Goal: Task Accomplishment & Management: Manage account settings

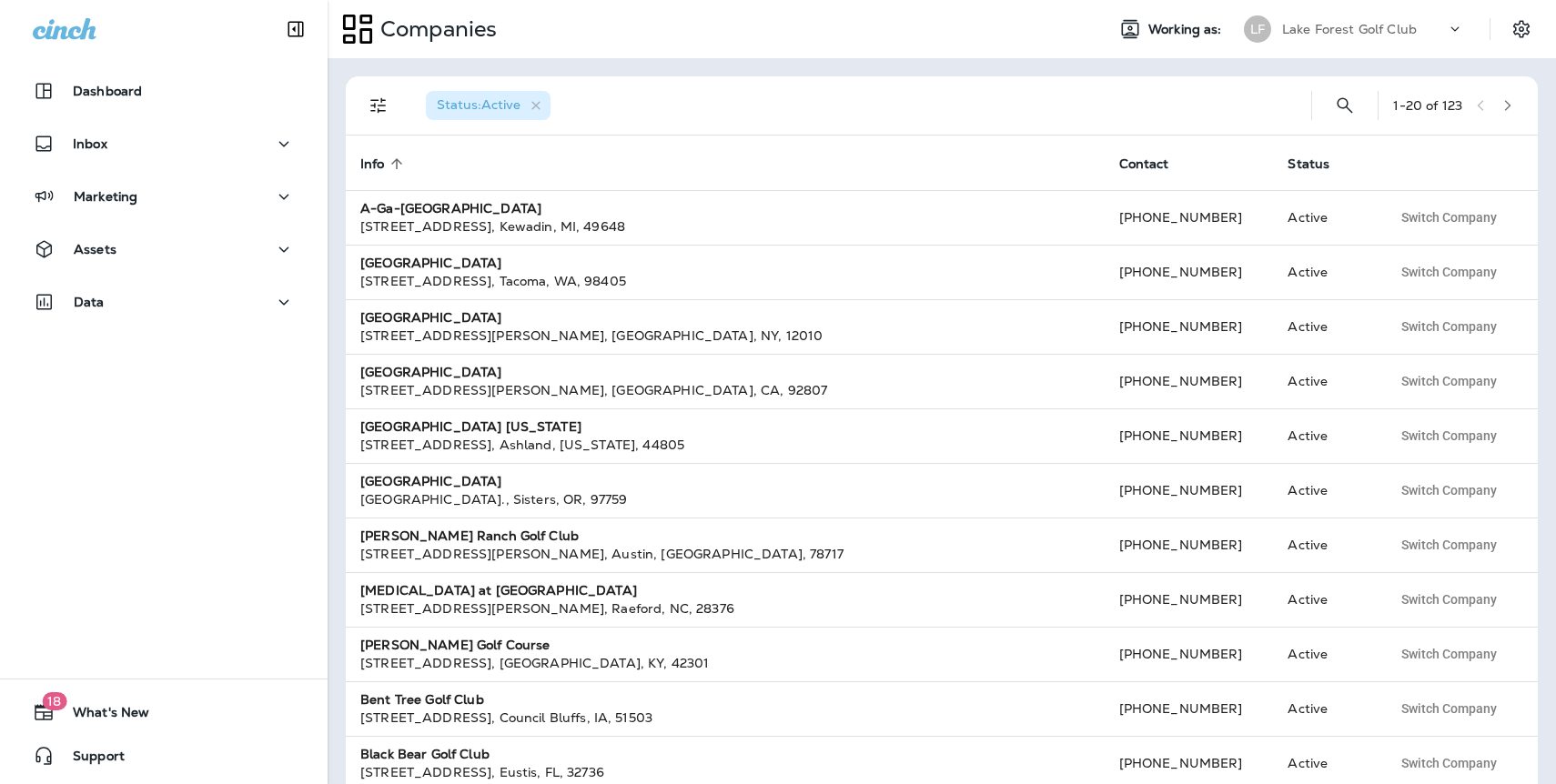
click at [1339, 18] on div "Lake Forest Golf Club" at bounding box center [1365, 29] width 164 height 28
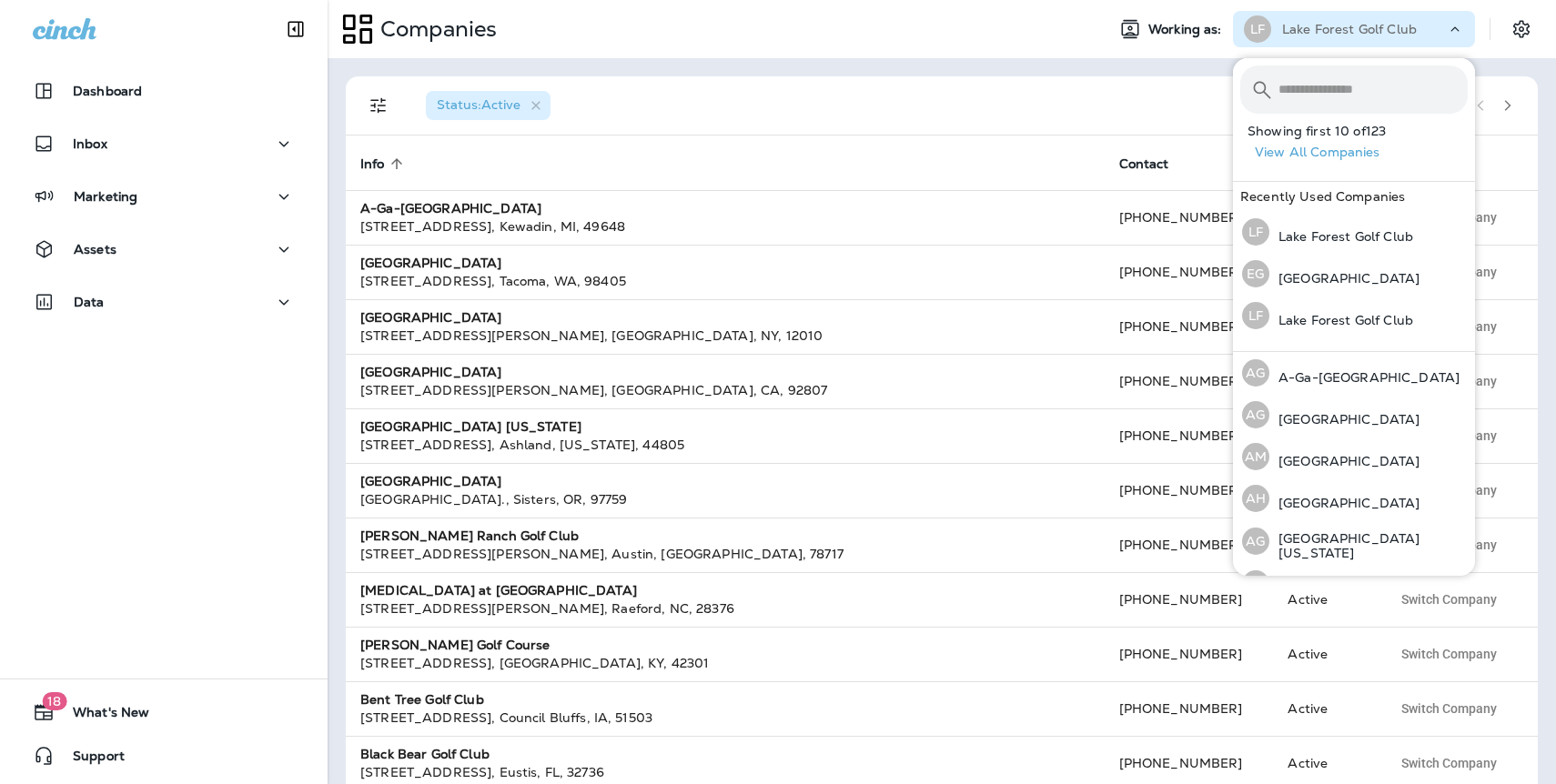
click at [1285, 86] on input "text" at bounding box center [1373, 89] width 189 height 49
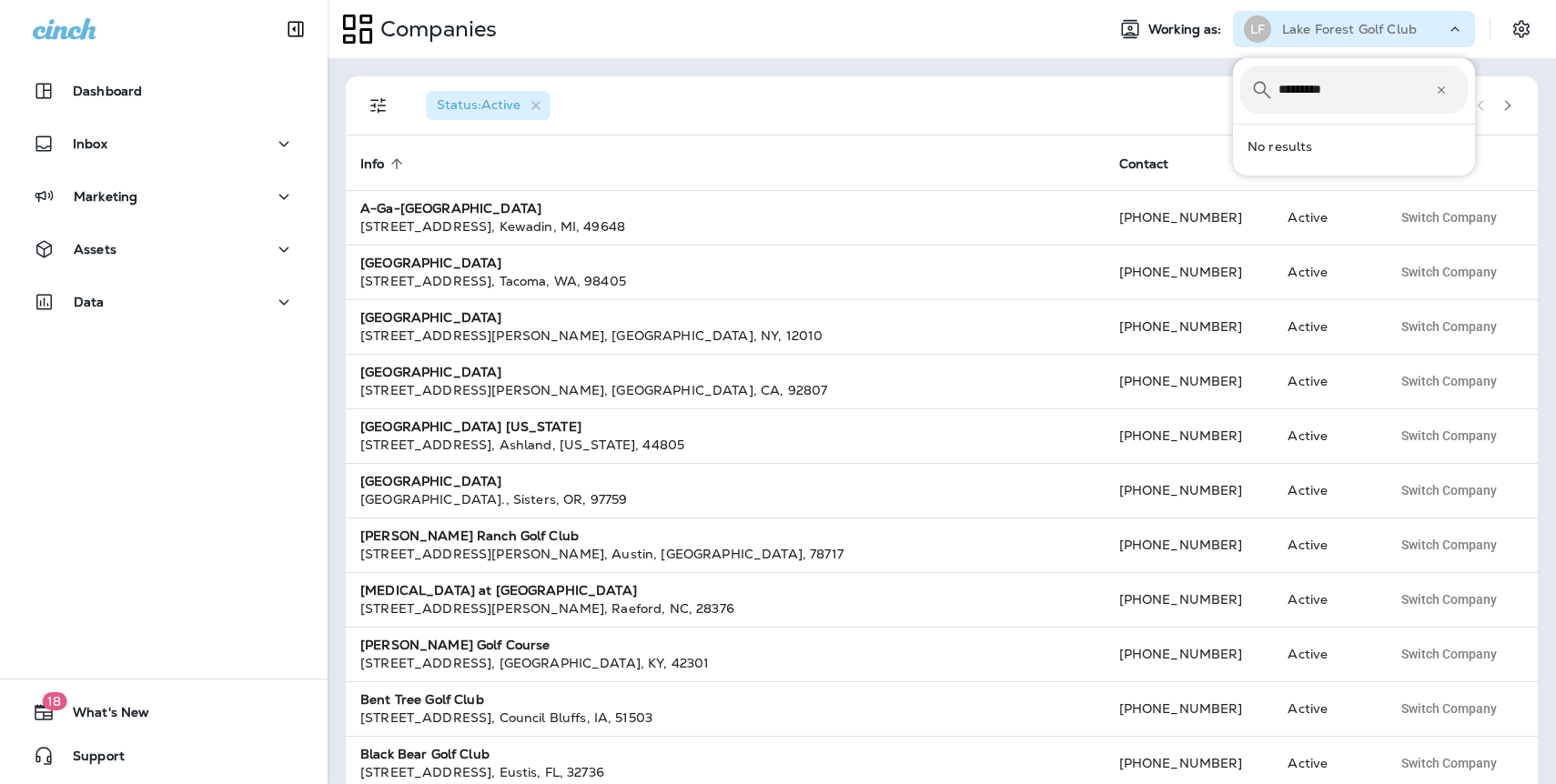
click at [1329, 89] on input "*********" at bounding box center [1357, 89] width 157 height 49
type input "*********"
click at [1319, 147] on p "Hollywood Beach Golf Club" at bounding box center [1360, 149] width 181 height 14
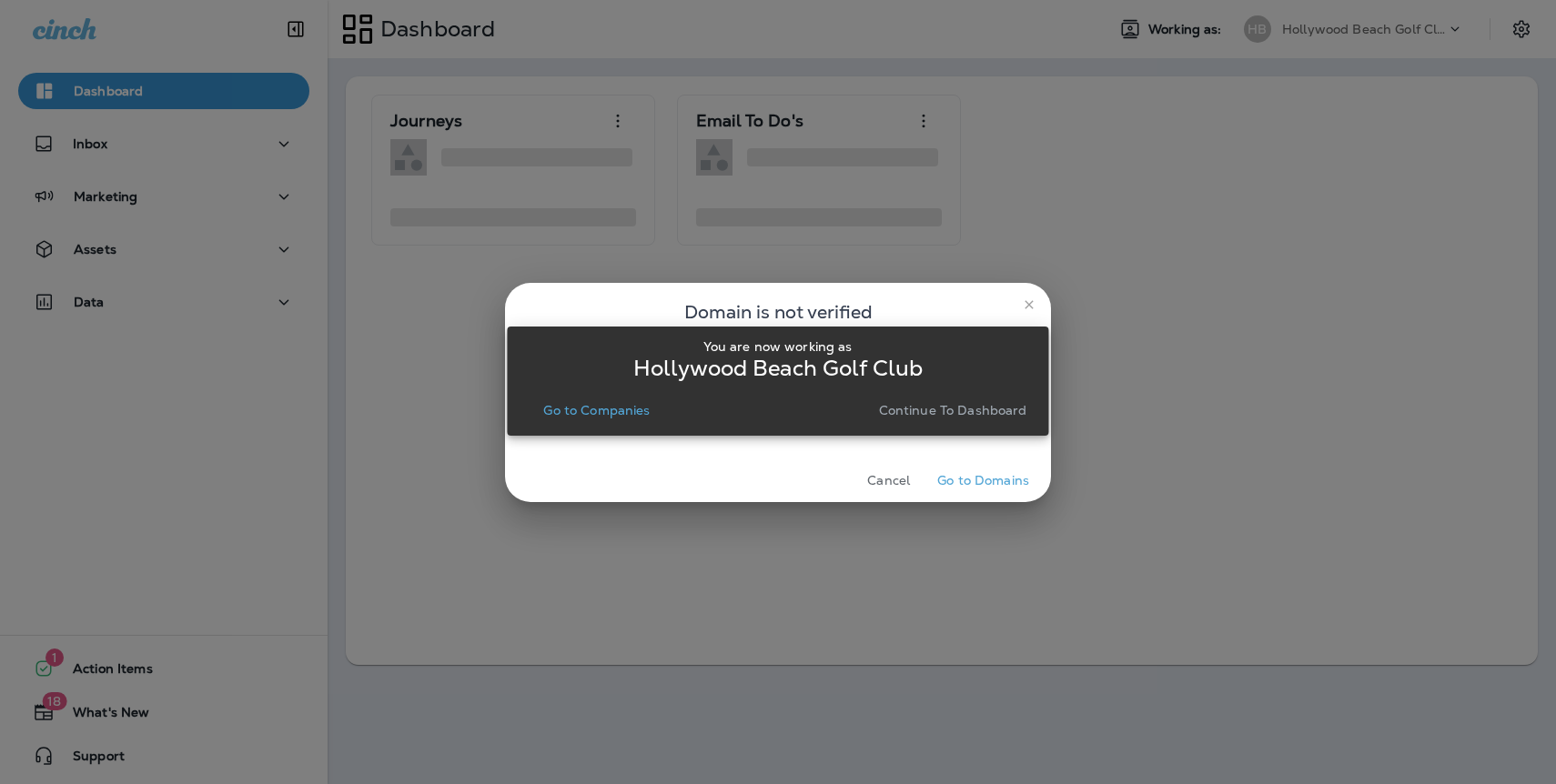
click at [977, 408] on p "Continue to Dashboard" at bounding box center [954, 410] width 148 height 14
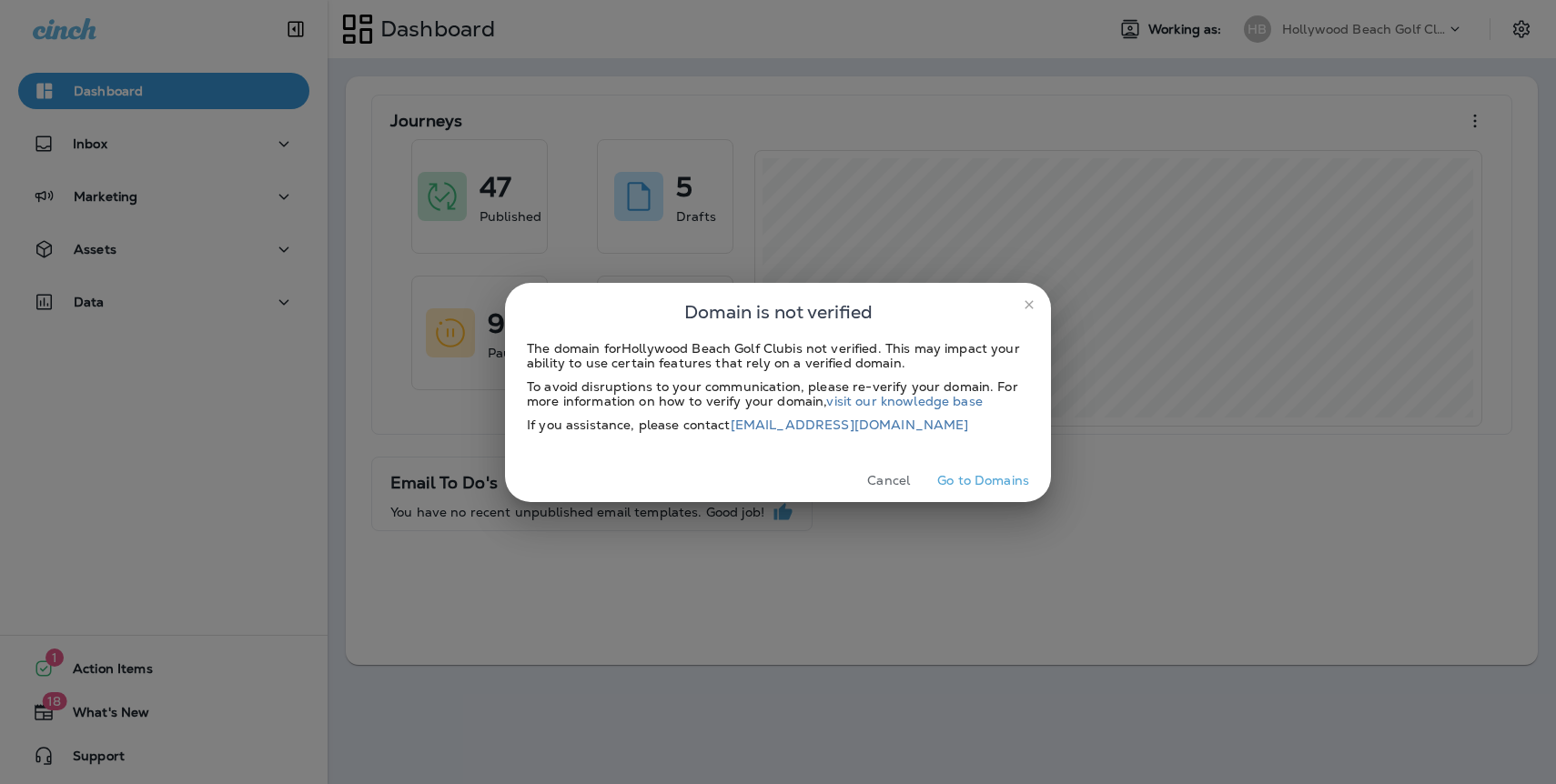
drag, startPoint x: 1029, startPoint y: 304, endPoint x: 758, endPoint y: 303, distance: 271.0
click at [1029, 303] on icon "close" at bounding box center [1029, 304] width 9 height 9
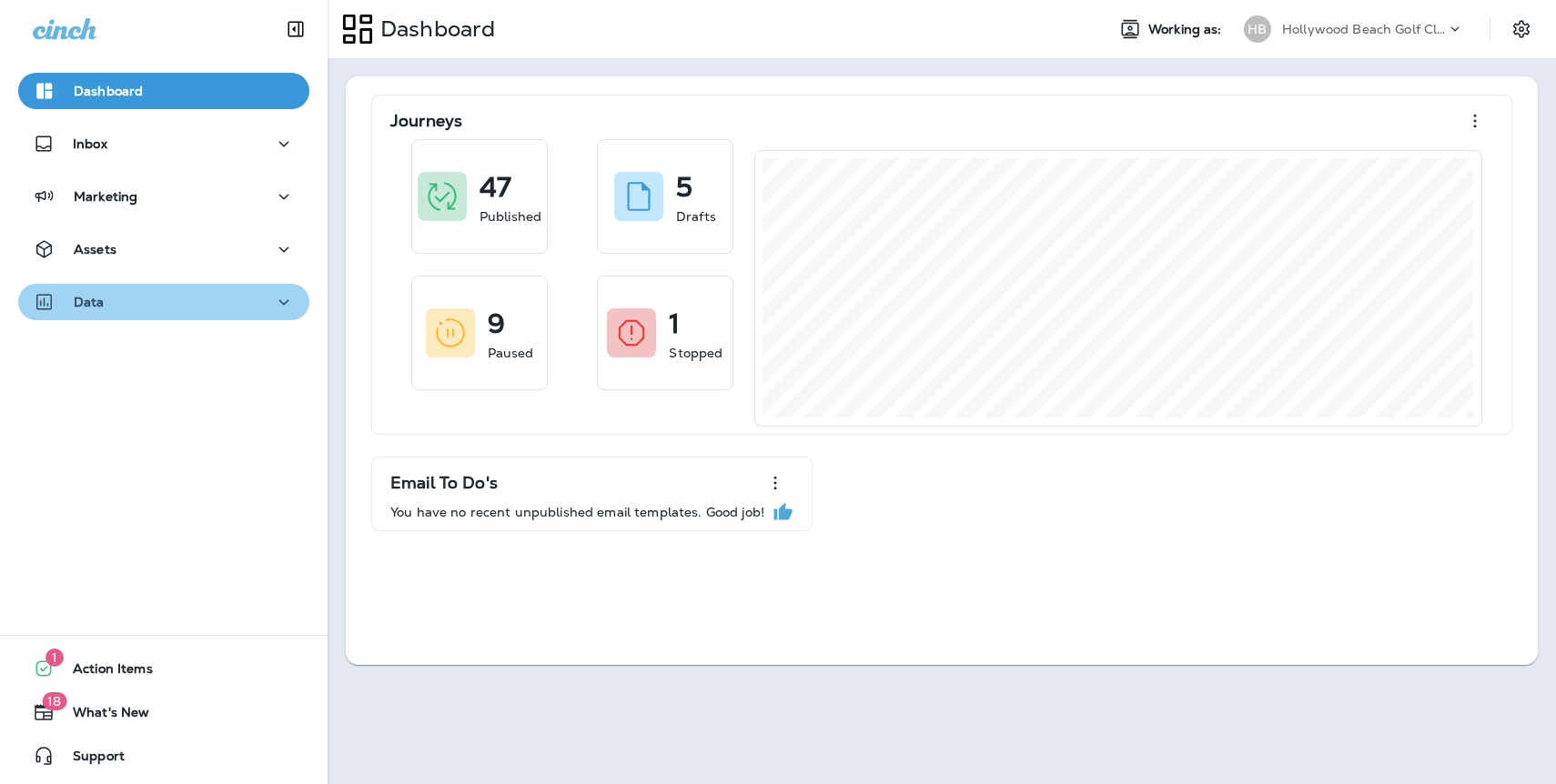
click at [97, 303] on p "Data" at bounding box center [89, 302] width 31 height 14
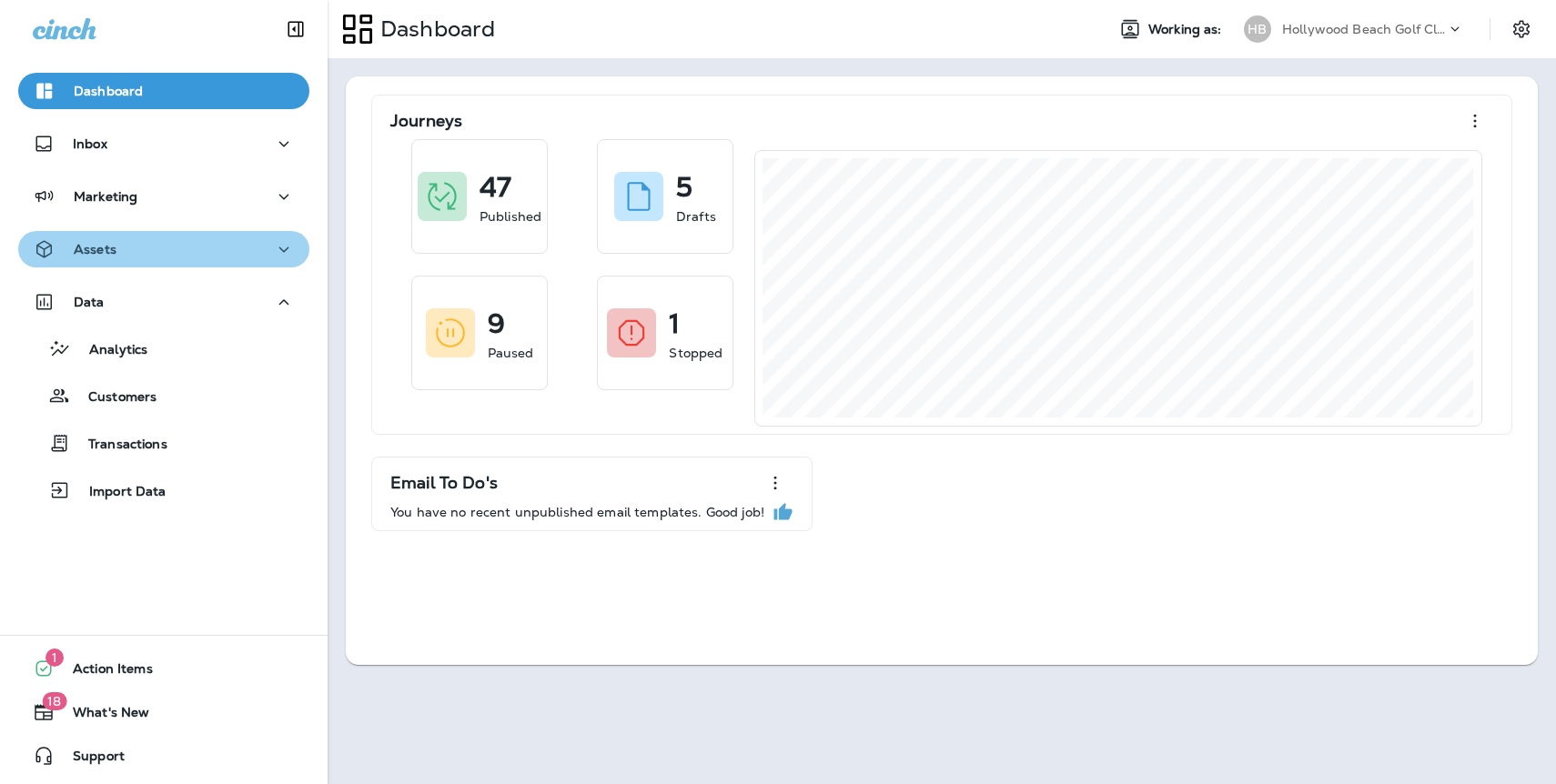
click at [115, 259] on div "Assets" at bounding box center [163, 250] width 262 height 23
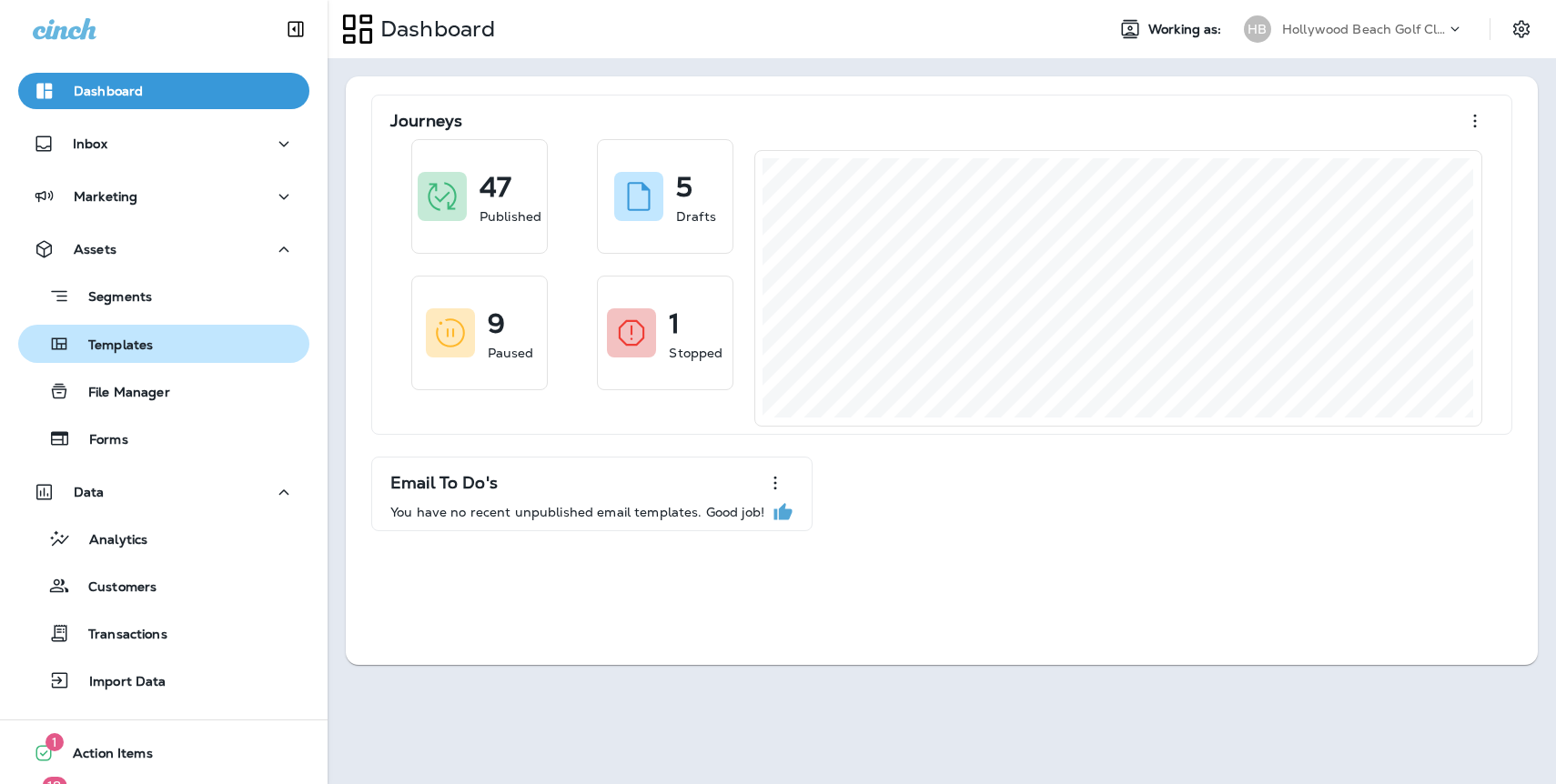
click at [127, 345] on p "Templates" at bounding box center [111, 346] width 83 height 17
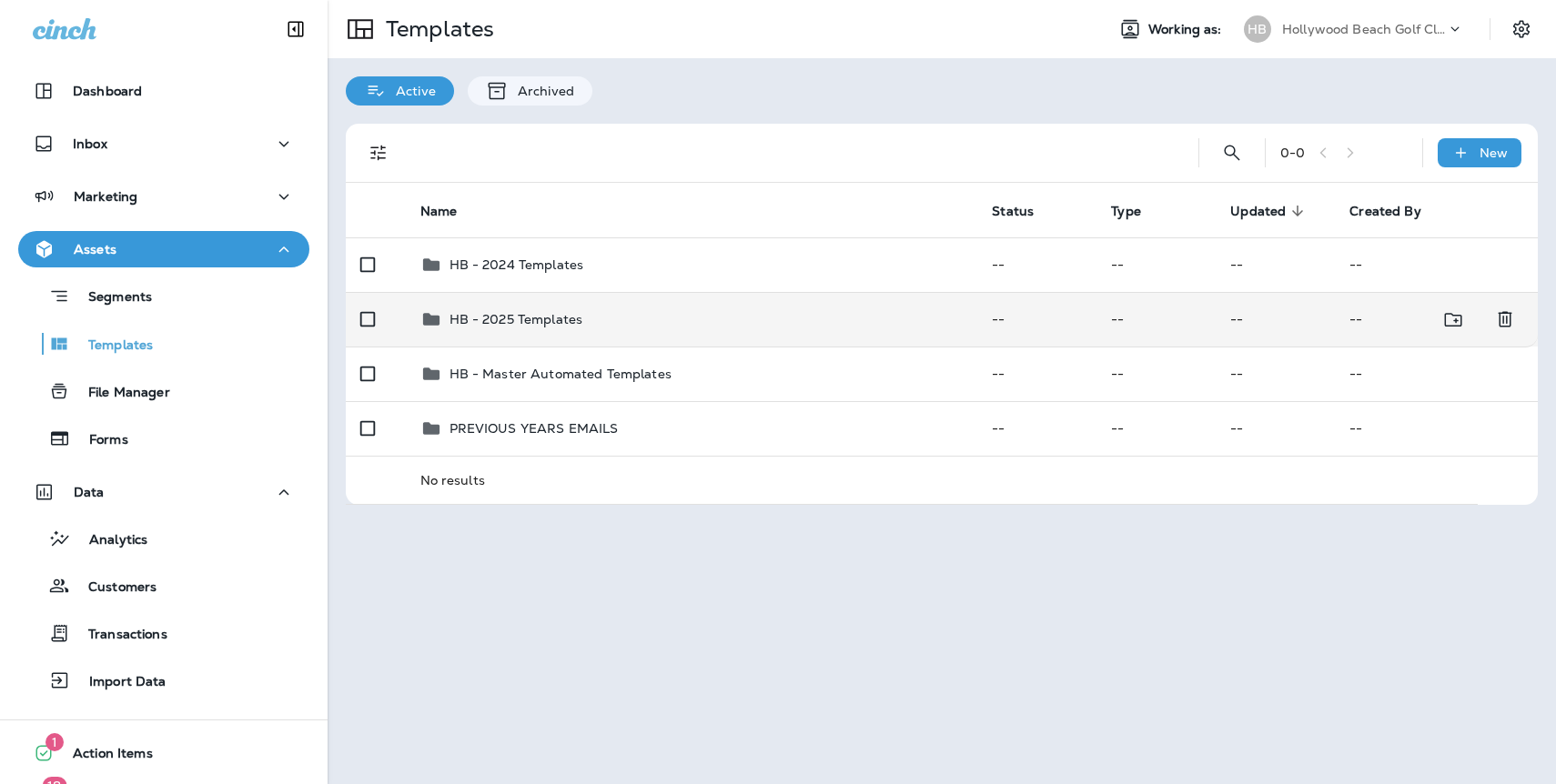
click at [524, 320] on p "HB - 2025 Templates" at bounding box center [516, 319] width 134 height 14
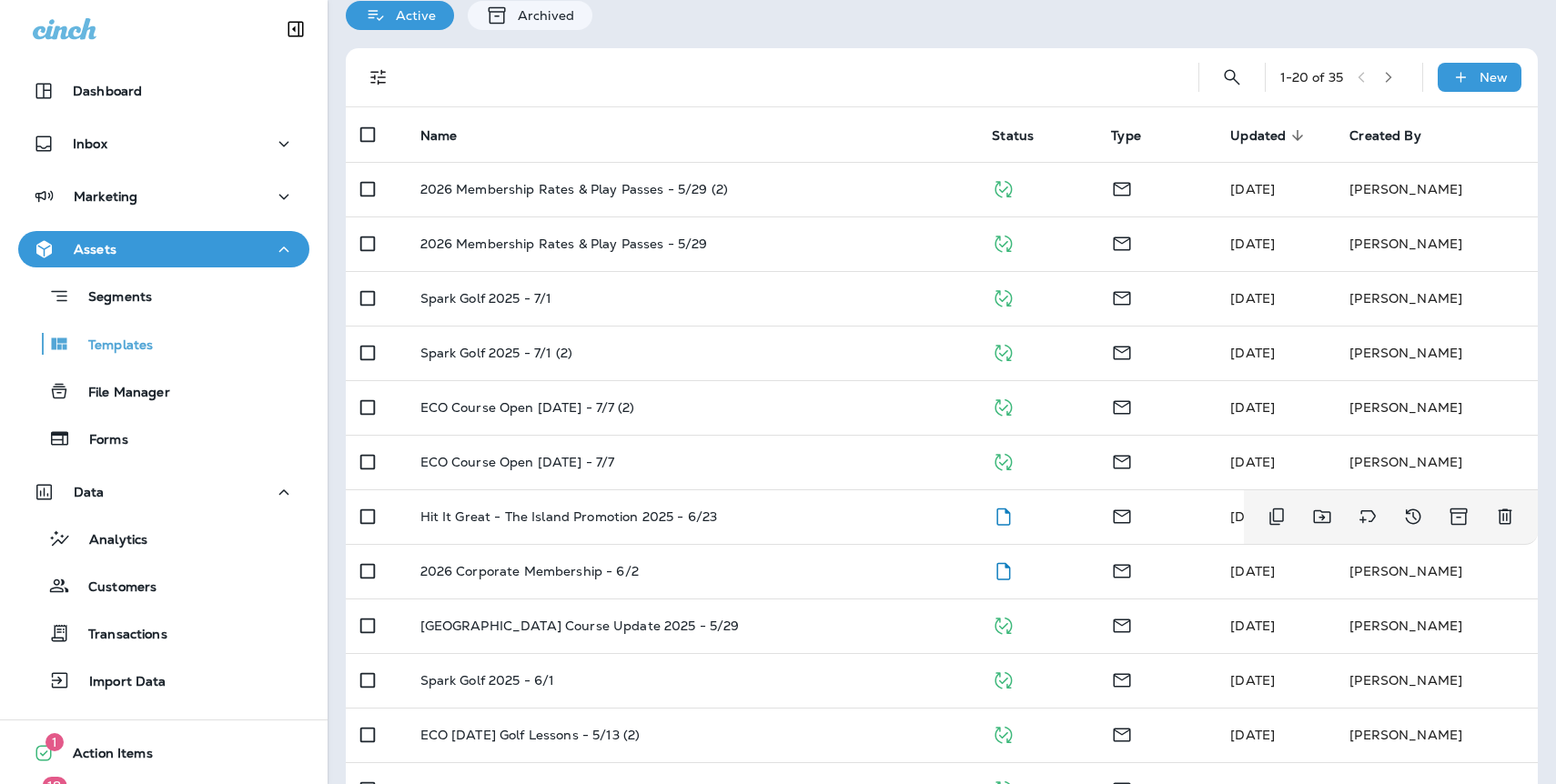
scroll to position [92, 0]
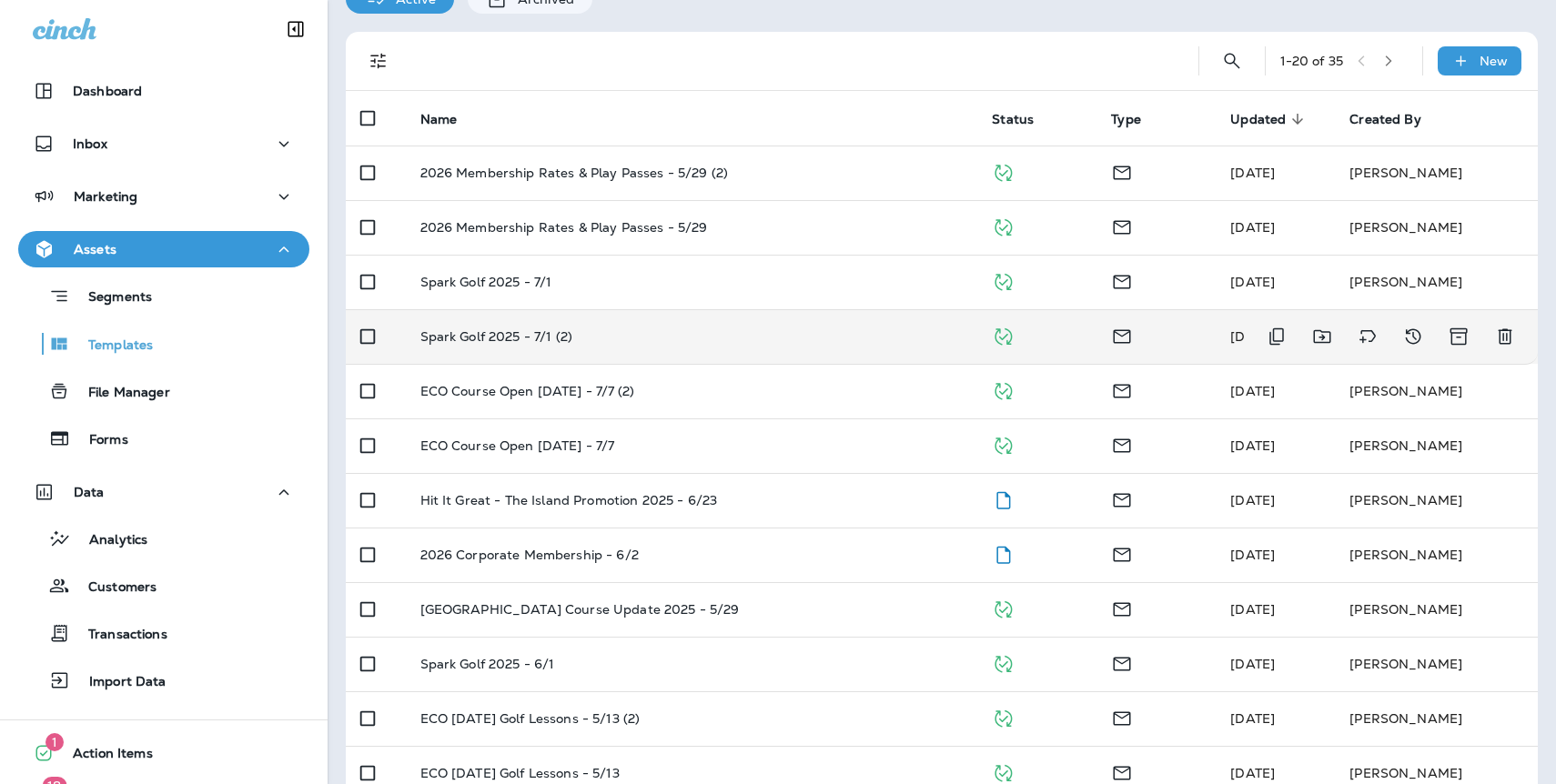
click at [481, 342] on p "Spark Golf 2025 - 7/1 (2)" at bounding box center [497, 336] width 153 height 14
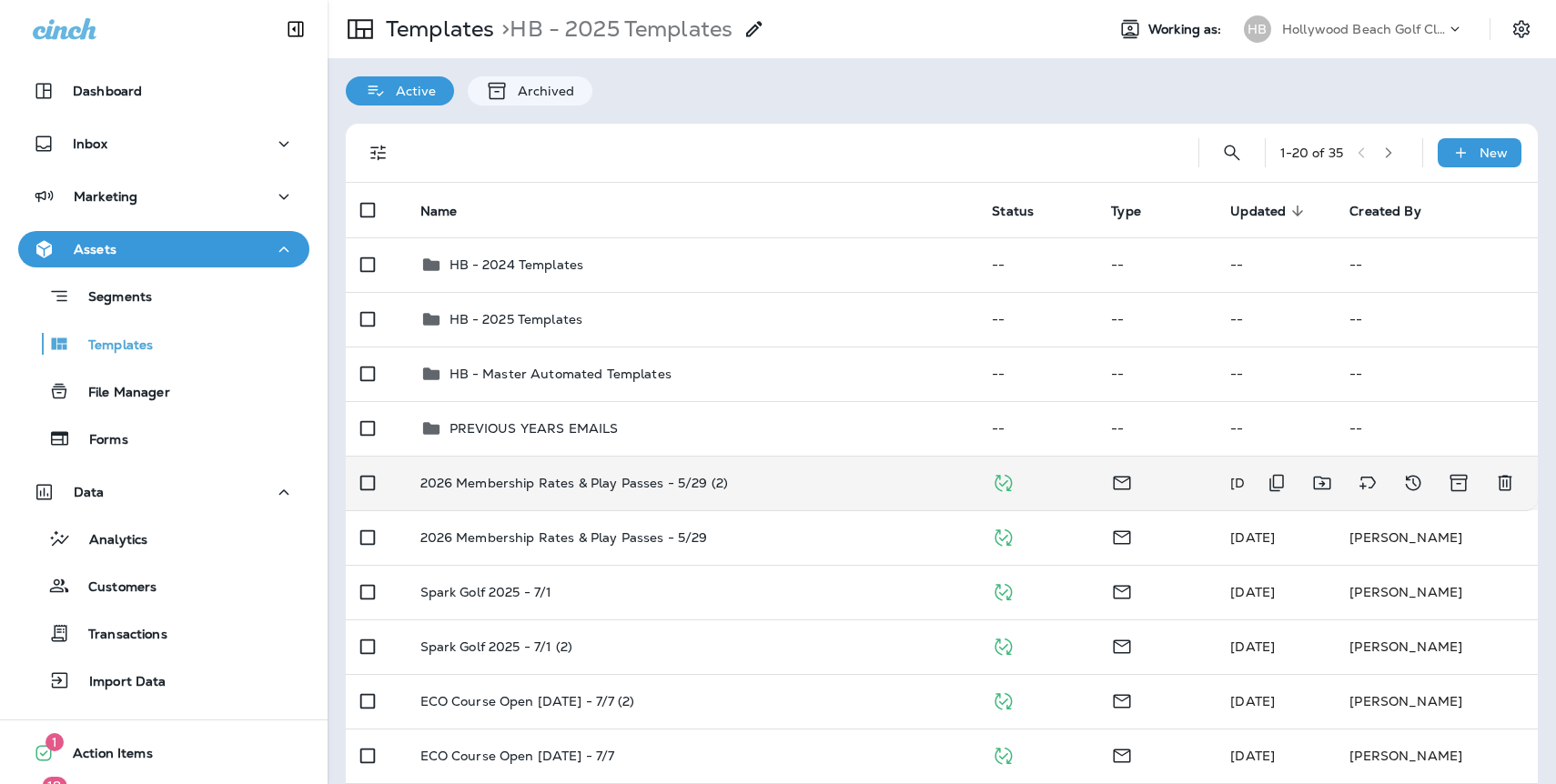
click at [510, 488] on p "2026 Membership Rates & Play Passes - 5/29 (2)" at bounding box center [574, 482] width 307 height 14
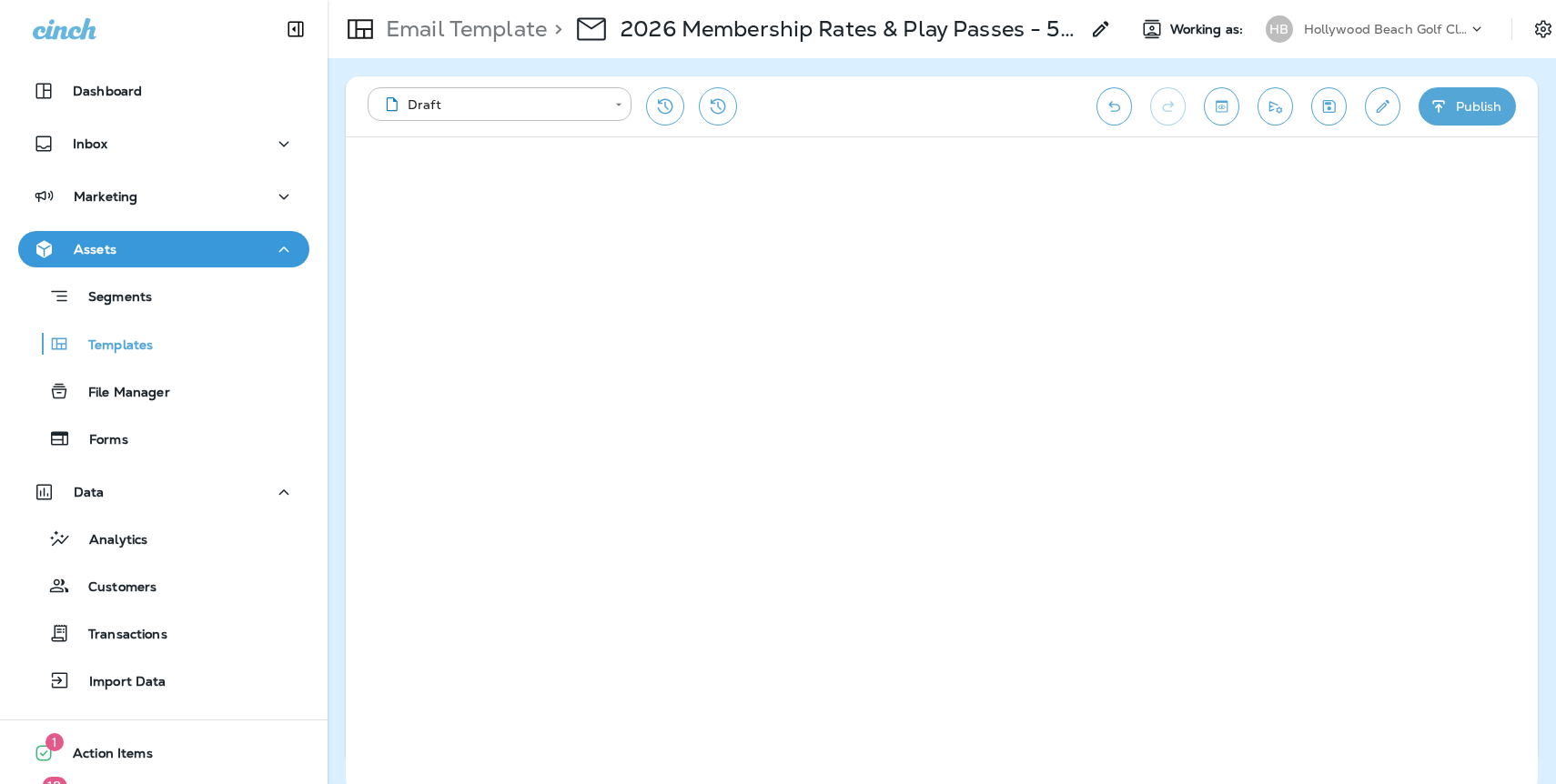
click at [906, 90] on div "**********" at bounding box center [722, 107] width 711 height 38
click at [1214, 110] on icon "Toggle preview" at bounding box center [1222, 106] width 19 height 18
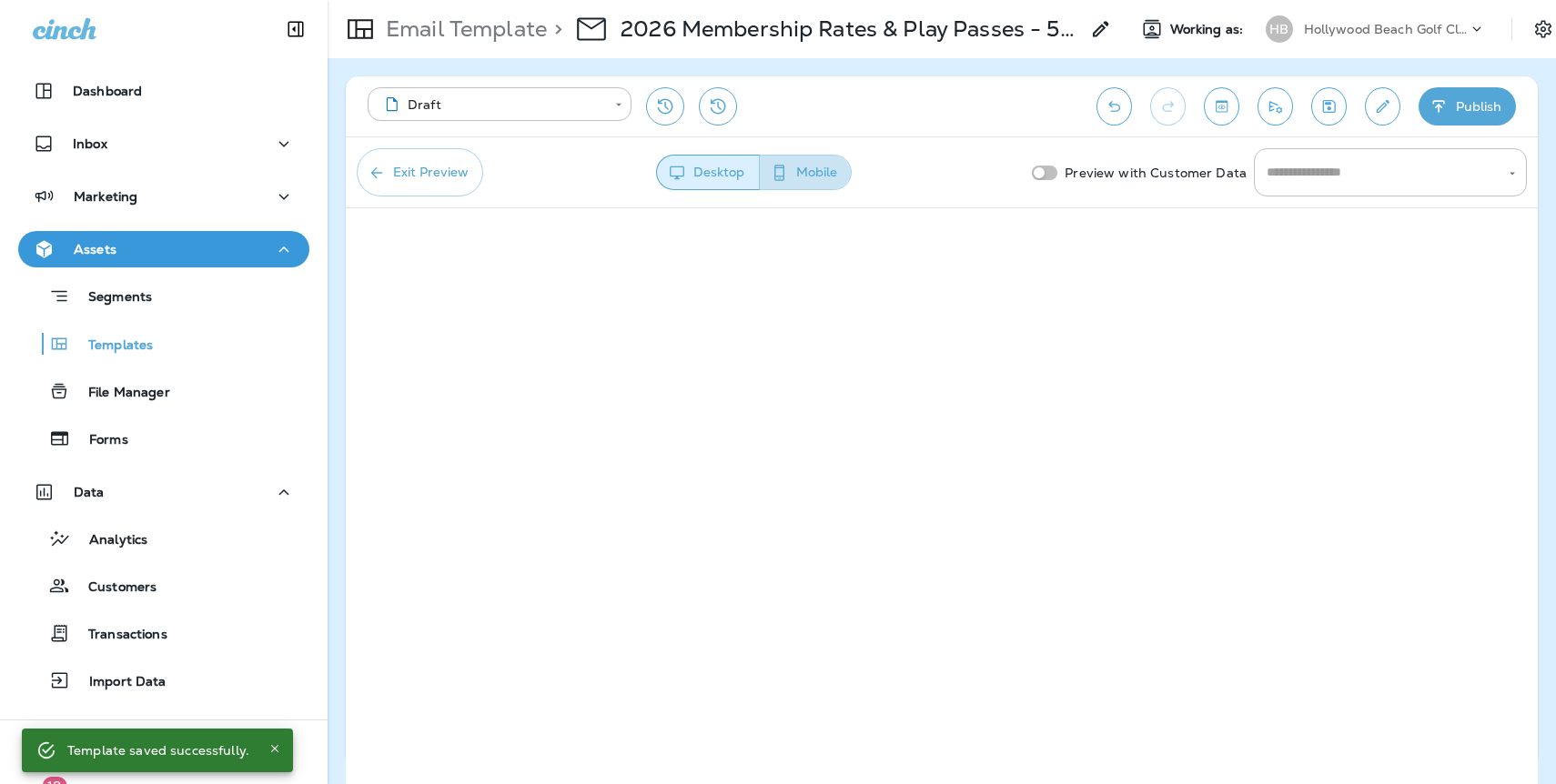
click at [831, 167] on button "Mobile" at bounding box center [806, 172] width 93 height 35
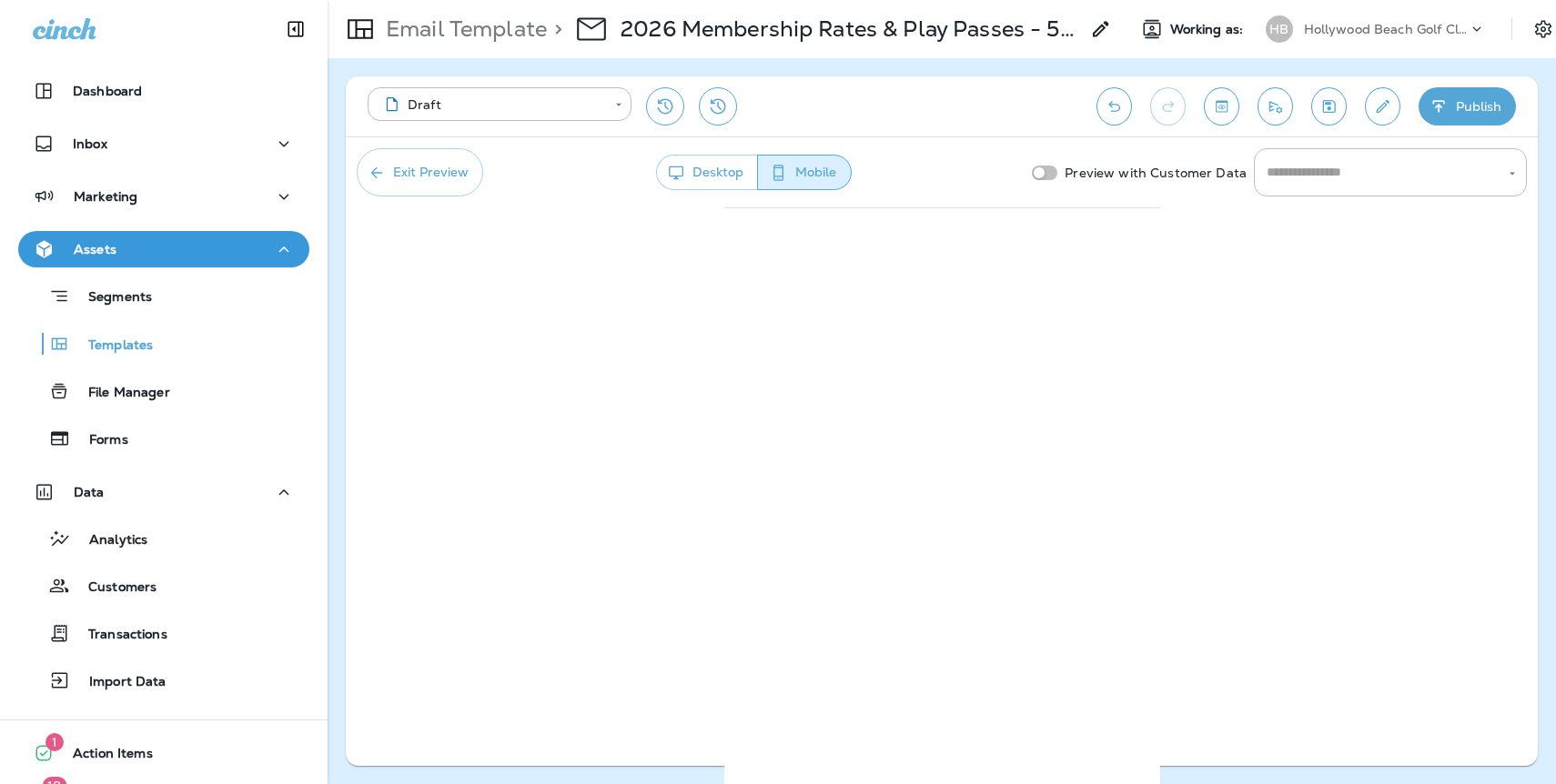
click at [736, 181] on button "Desktop" at bounding box center [707, 172] width 102 height 35
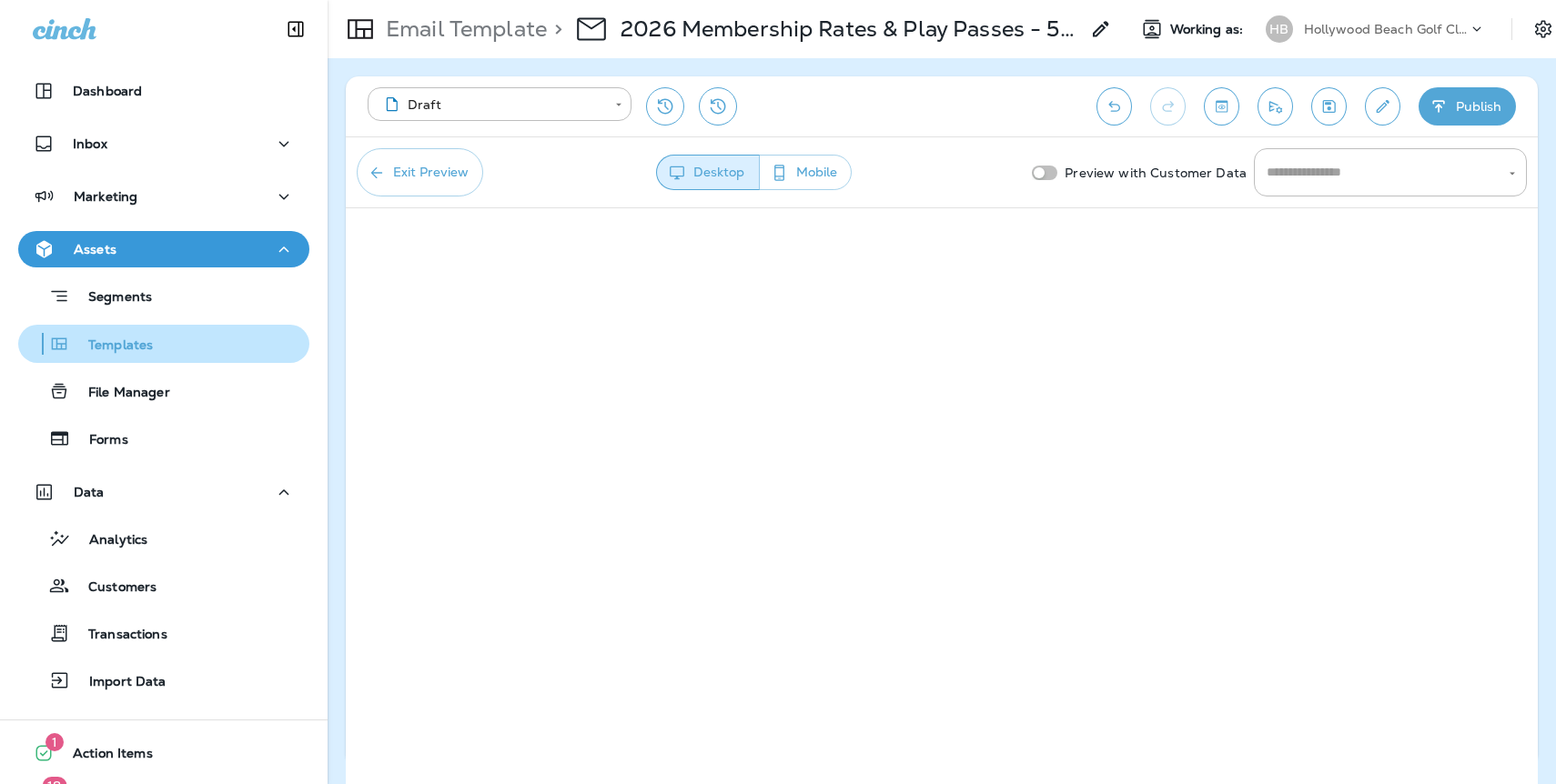
click at [126, 343] on p "Templates" at bounding box center [111, 346] width 83 height 17
